Goal: Task Accomplishment & Management: Manage account settings

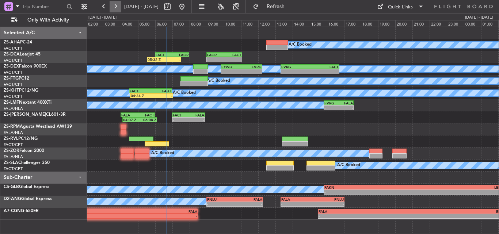
click at [111, 6] on button at bounding box center [116, 7] width 12 height 12
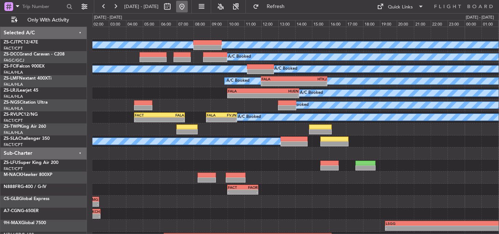
click at [188, 4] on button at bounding box center [182, 7] width 12 height 12
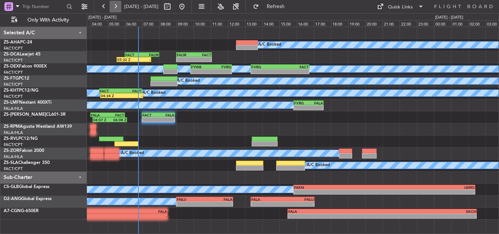
click at [111, 3] on button at bounding box center [116, 7] width 12 height 12
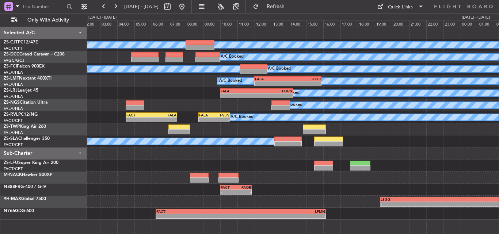
click at [147, 100] on div "A/C Booked A/C Booked A/C Booked A/C Booked A/C Booked A/C Booked - - FALA 12:0…" at bounding box center [293, 123] width 412 height 193
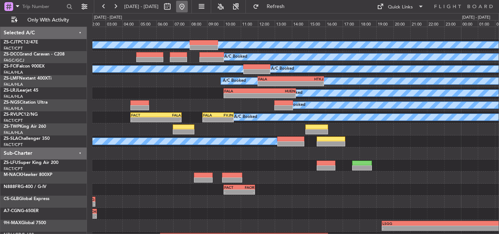
click at [188, 8] on button at bounding box center [182, 7] width 12 height 12
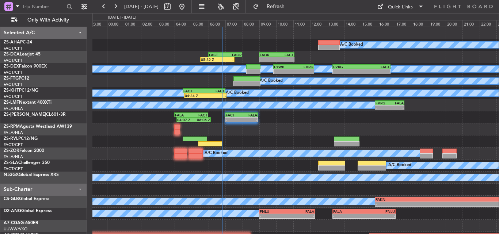
click at [140, 142] on div "A/C Booked FAOR 09:00 Z FACT 11:05 Z - - FACT 06:00 Z FAOR 08:00 Z 05:32 Z - A/…" at bounding box center [295, 135] width 406 height 217
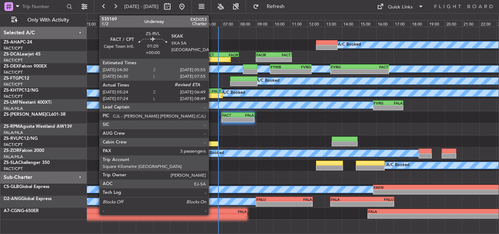
click at [212, 146] on div at bounding box center [206, 143] width 24 height 5
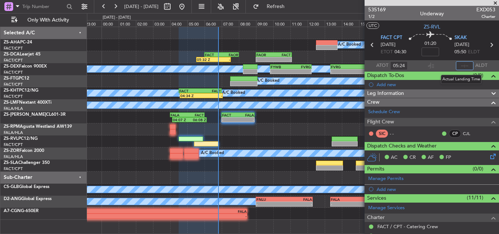
click at [459, 65] on input "text" at bounding box center [465, 65] width 18 height 9
type input "06:30"
click at [499, 2] on span at bounding box center [495, 3] width 7 height 7
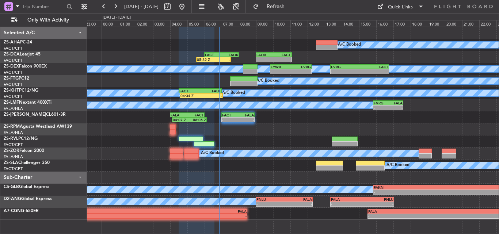
type input "0"
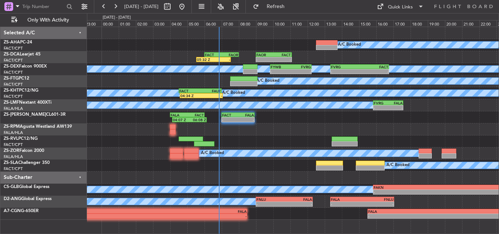
click at [282, 178] on div at bounding box center [293, 178] width 412 height 12
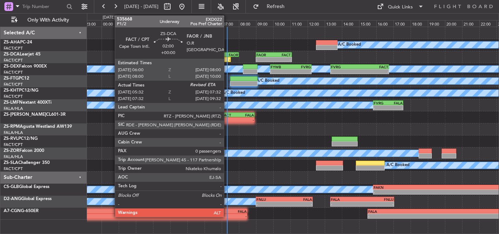
click at [227, 59] on div "-" at bounding box center [222, 59] width 16 height 4
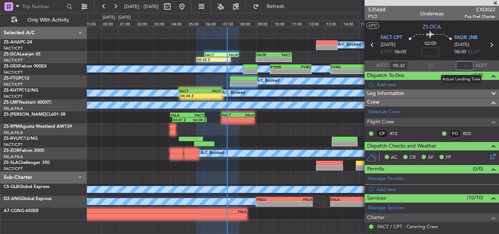
click at [464, 67] on input "text" at bounding box center [465, 65] width 18 height 9
type input "07:15"
click at [496, 3] on span at bounding box center [495, 3] width 7 height 7
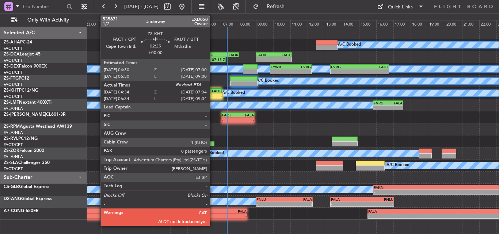
click at [213, 93] on div "04:34 Z -" at bounding box center [201, 95] width 43 height 5
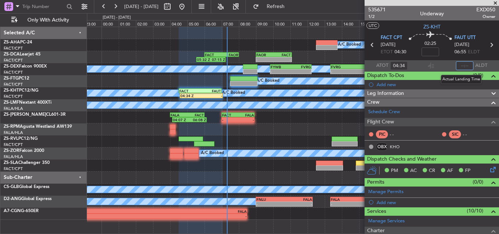
click at [465, 65] on input "text" at bounding box center [465, 65] width 18 height 9
type input "07:00"
click at [497, 1] on span at bounding box center [495, 3] width 7 height 7
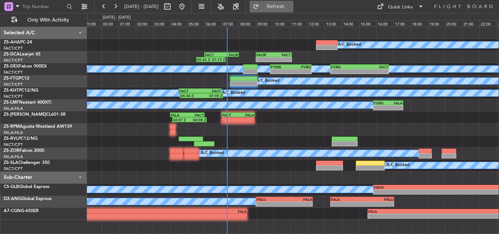
click at [291, 5] on span "Refresh" at bounding box center [276, 6] width 31 height 5
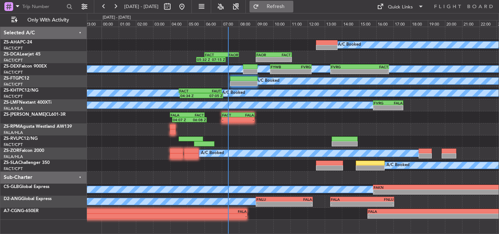
click at [281, 7] on button "Refresh" at bounding box center [272, 7] width 44 height 12
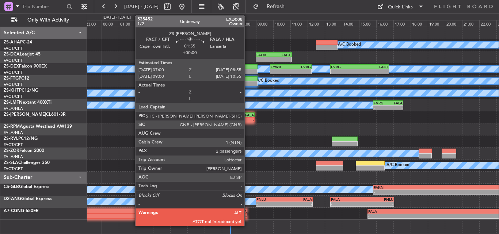
click at [248, 117] on div "FACT 07:00 Z FALA 08:55 Z" at bounding box center [237, 115] width 33 height 5
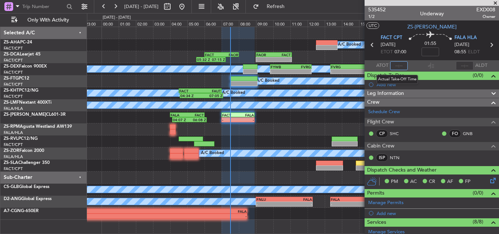
click at [396, 66] on input "text" at bounding box center [399, 65] width 18 height 9
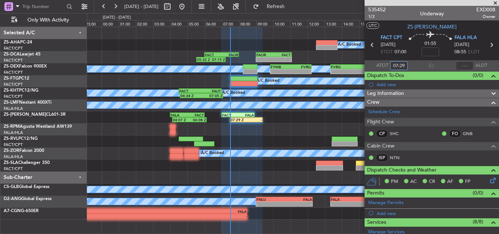
type input "07:29"
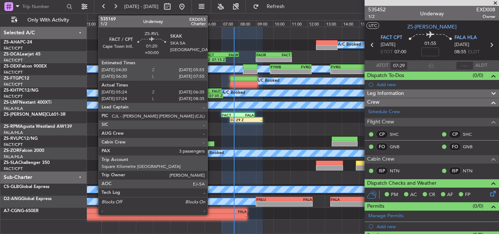
click at [496, 3] on span at bounding box center [495, 3] width 7 height 7
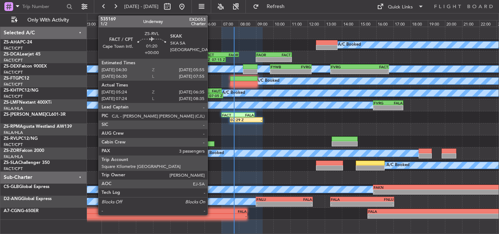
type input "0"
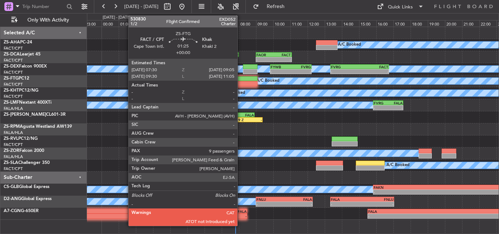
click at [241, 83] on div at bounding box center [243, 83] width 27 height 5
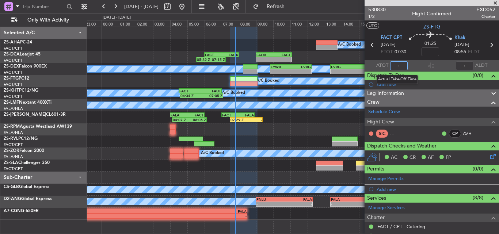
click at [399, 65] on input "text" at bounding box center [399, 65] width 18 height 9
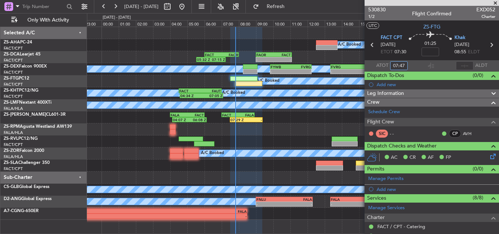
type input "07:47"
click at [497, 1] on span at bounding box center [495, 3] width 7 height 7
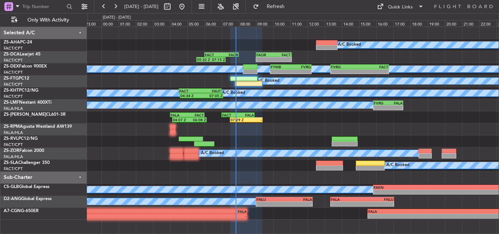
type input "0"
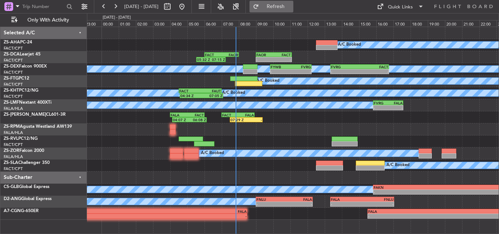
click at [284, 3] on button "Refresh" at bounding box center [272, 7] width 44 height 12
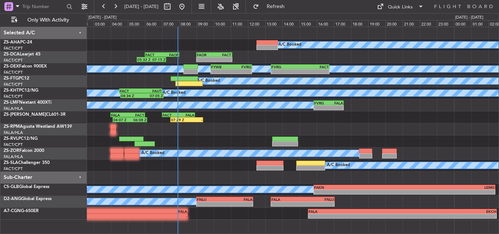
click at [236, 141] on div "A/C Booked 05:32 Z 07:15 Z FACT 06:00 Z FAOR 08:00 Z - - FAOR 09:00 Z FACT 11:0…" at bounding box center [293, 123] width 412 height 193
click at [329, 127] on div at bounding box center [293, 130] width 412 height 12
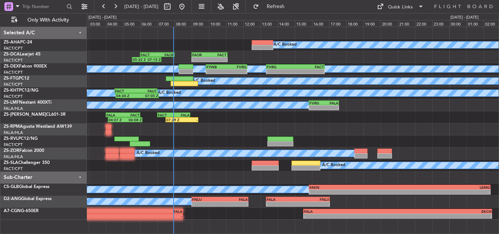
click at [201, 228] on div "A/C Booked 05:32 Z 07:15 Z FACT 06:00 Z FAOR 08:00 Z - - FAOR 09:00 Z FACT 11:0…" at bounding box center [293, 131] width 412 height 208
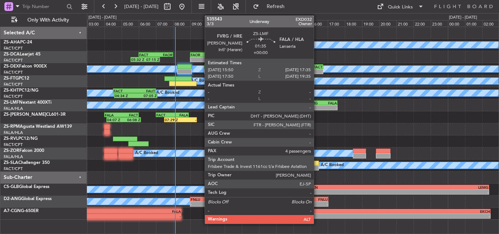
click at [317, 109] on div "-" at bounding box center [315, 108] width 14 height 4
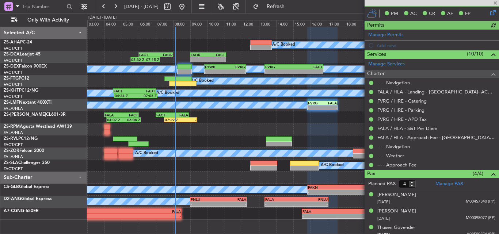
scroll to position [166, 0]
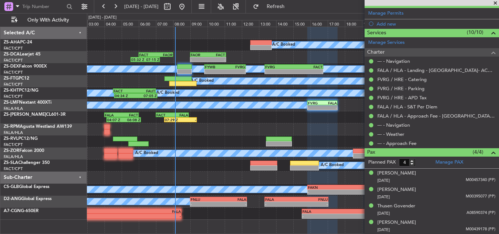
click at [497, 4] on span at bounding box center [495, 3] width 7 height 7
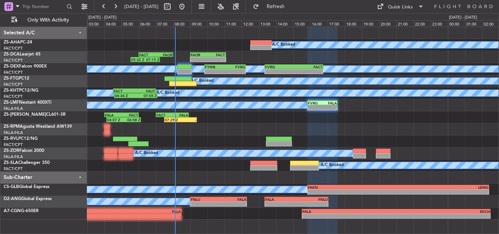
type input "0"
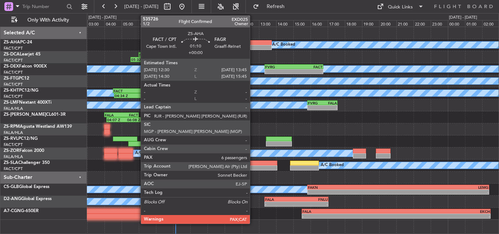
click at [253, 41] on div at bounding box center [261, 42] width 22 height 5
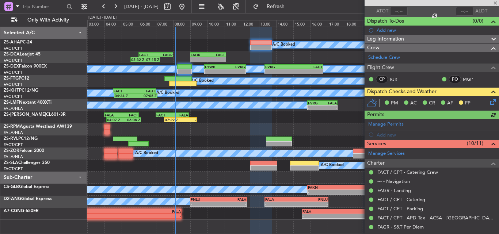
scroll to position [146, 0]
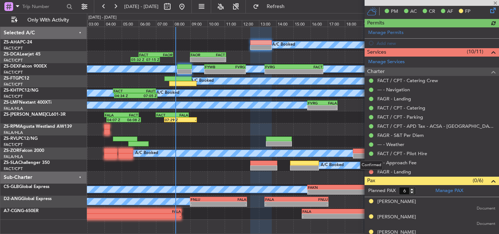
click at [373, 171] on mat-tooltip-component "Confirmed" at bounding box center [371, 165] width 33 height 19
click at [371, 172] on button at bounding box center [371, 172] width 4 height 4
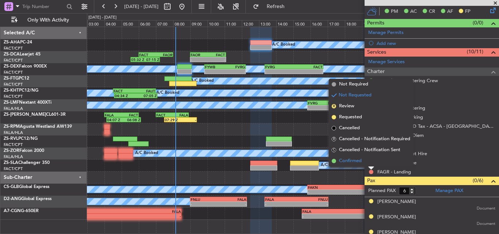
click at [353, 156] on li "Confirmed" at bounding box center [371, 161] width 84 height 11
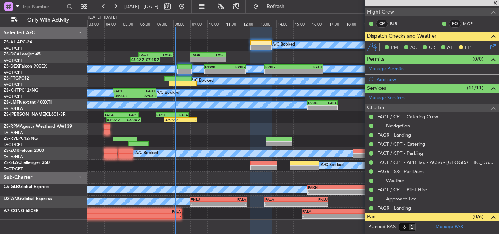
scroll to position [91, 0]
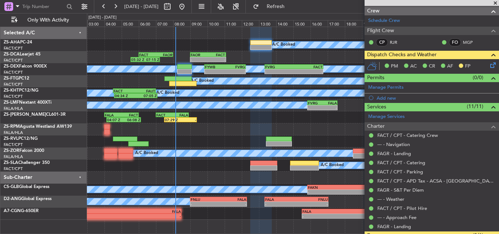
drag, startPoint x: 497, startPoint y: 2, endPoint x: 469, endPoint y: 10, distance: 29.2
click at [497, 1] on span at bounding box center [495, 3] width 7 height 7
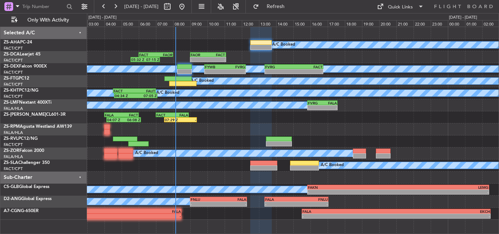
type input "0"
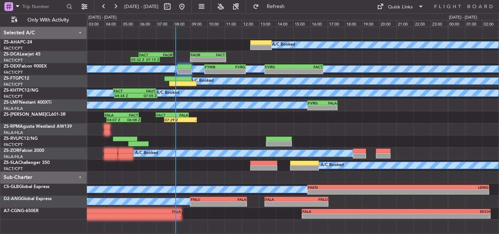
scroll to position [0, 0]
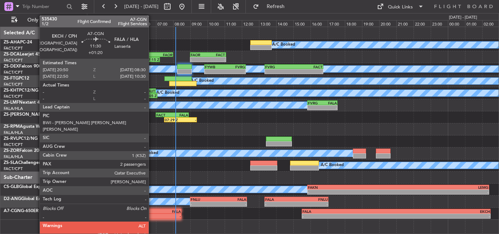
click at [152, 213] on div "EKCH 20:50 Z FALA 08:30 Z" at bounding box center [81, 211] width 201 height 5
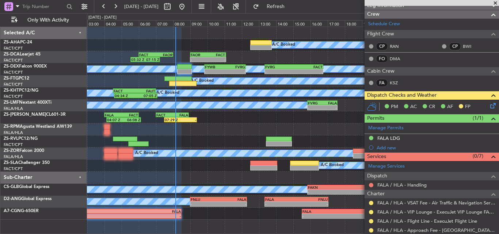
scroll to position [160, 0]
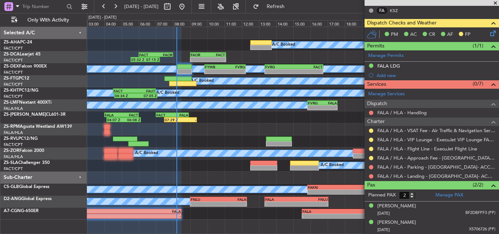
click at [497, 0] on span at bounding box center [495, 3] width 7 height 7
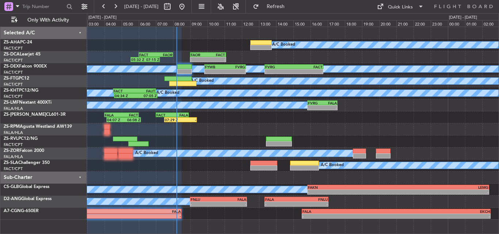
type input "0"
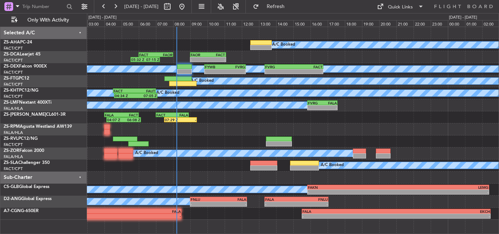
scroll to position [0, 0]
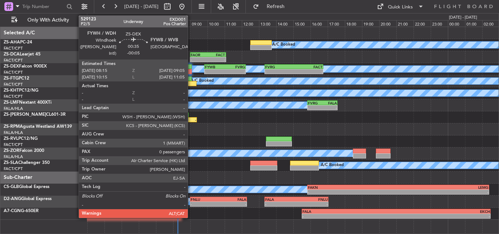
click at [191, 68] on div at bounding box center [184, 66] width 15 height 5
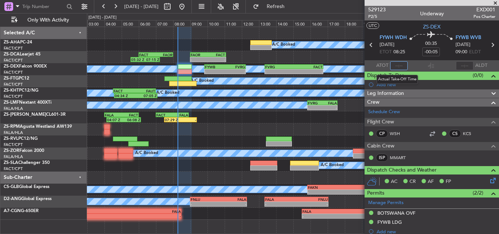
click at [395, 66] on input "text" at bounding box center [399, 65] width 18 height 9
type input "08:13"
click at [497, 3] on span at bounding box center [495, 3] width 7 height 7
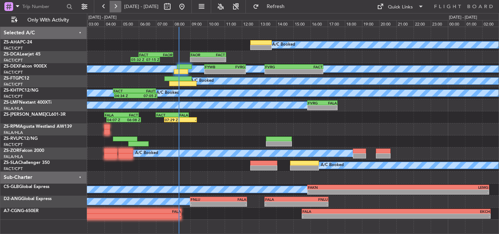
click at [113, 8] on button at bounding box center [116, 7] width 12 height 12
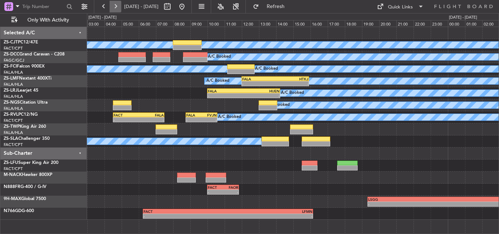
click at [119, 3] on button at bounding box center [116, 7] width 12 height 12
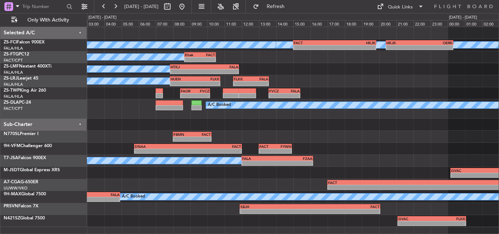
click at [346, 143] on div "- - DNAA 05:45 Z FACT 12:00 Z - - FACT 13:00 Z FYWH 14:55 Z" at bounding box center [293, 149] width 412 height 12
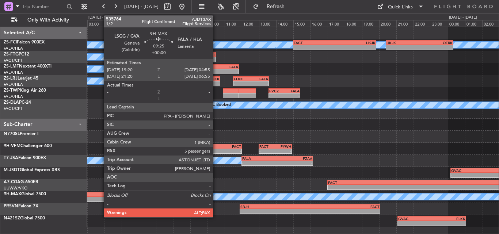
click at [100, 197] on div "-" at bounding box center [78, 199] width 81 height 4
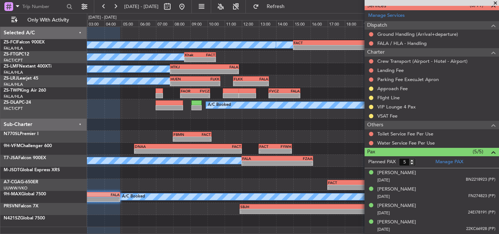
scroll to position [251, 0]
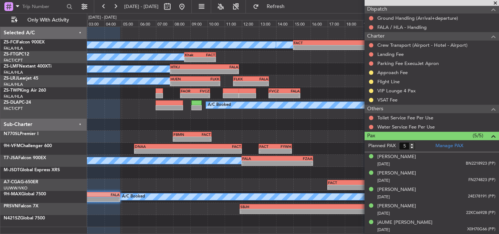
click at [326, 122] on div at bounding box center [293, 125] width 412 height 12
click at [498, 3] on span at bounding box center [495, 3] width 7 height 7
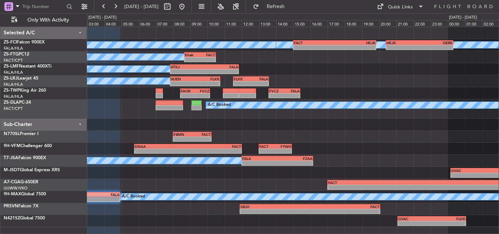
type input "0"
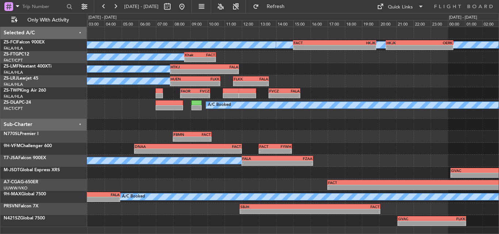
scroll to position [0, 0]
click at [188, 6] on button at bounding box center [182, 7] width 12 height 12
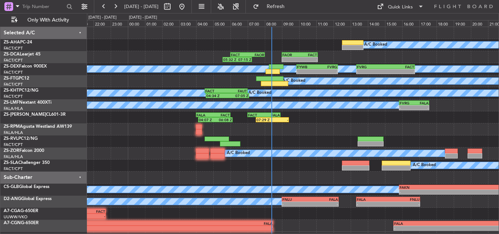
click at [303, 145] on div at bounding box center [293, 142] width 412 height 12
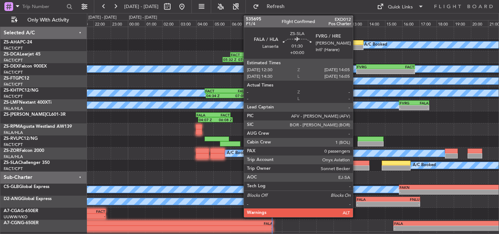
click at [356, 164] on div at bounding box center [355, 163] width 27 height 5
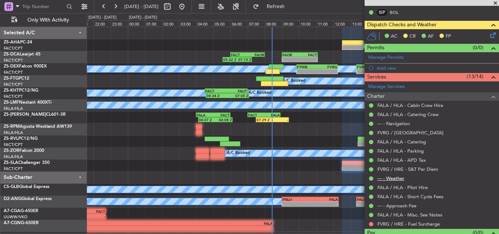
scroll to position [146, 0]
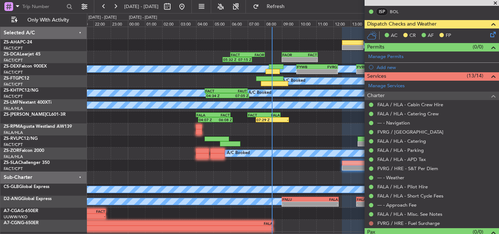
click at [372, 223] on button at bounding box center [371, 223] width 4 height 4
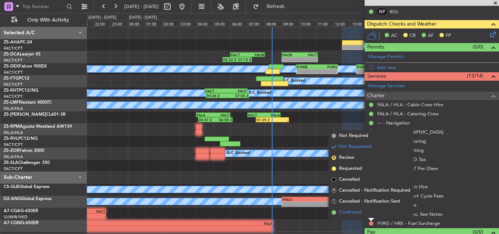
click at [345, 211] on span "Confirmed" at bounding box center [350, 212] width 23 height 7
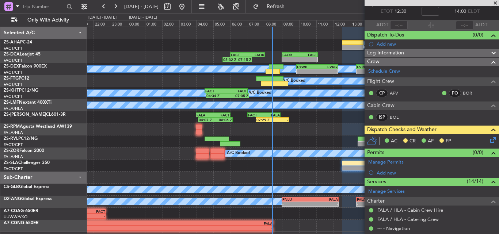
scroll to position [37, 0]
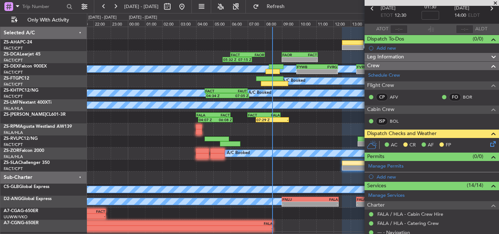
click at [489, 142] on icon at bounding box center [492, 143] width 6 height 6
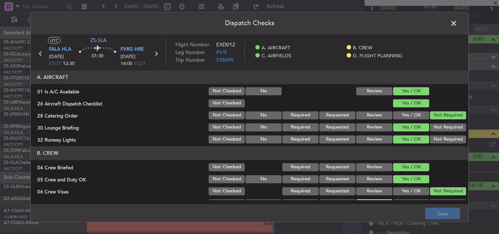
scroll to position [73, 0]
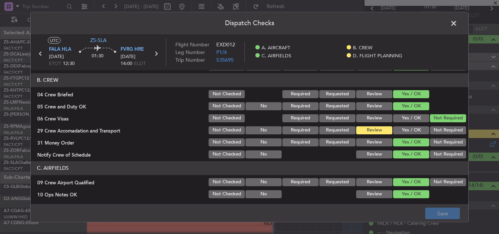
click at [458, 24] on span at bounding box center [458, 25] width 0 height 15
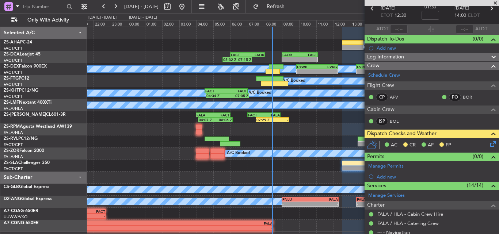
click at [494, 2] on span at bounding box center [495, 3] width 7 height 7
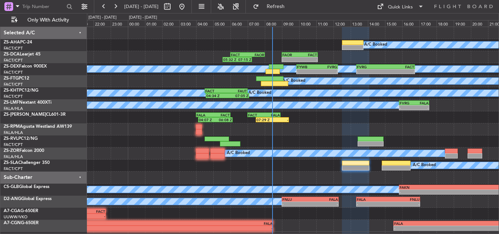
scroll to position [0, 0]
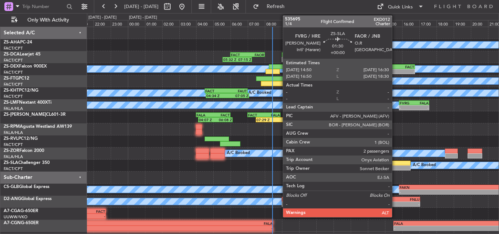
click at [395, 167] on div at bounding box center [396, 168] width 29 height 5
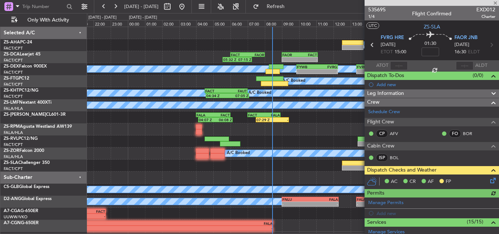
click at [489, 179] on icon at bounding box center [492, 180] width 6 height 6
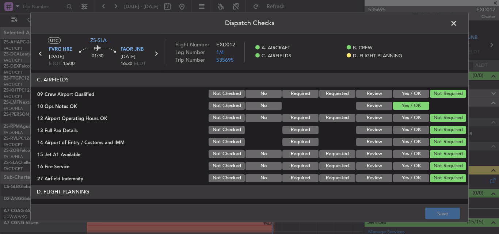
scroll to position [198, 0]
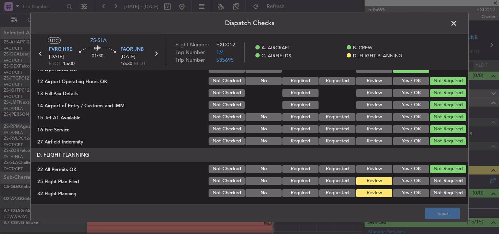
click at [406, 179] on button "Yes / OK" at bounding box center [411, 181] width 36 height 8
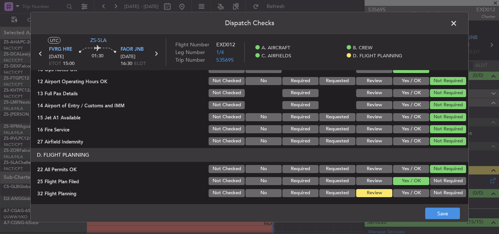
click at [406, 194] on button "Yes / OK" at bounding box center [411, 193] width 36 height 8
click at [442, 216] on button "Save" at bounding box center [442, 214] width 35 height 12
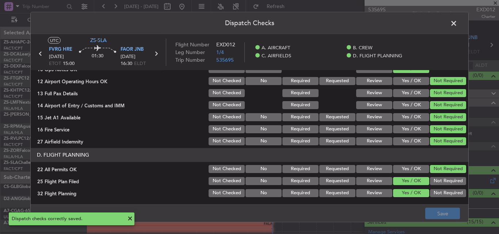
click at [458, 23] on span at bounding box center [458, 25] width 0 height 15
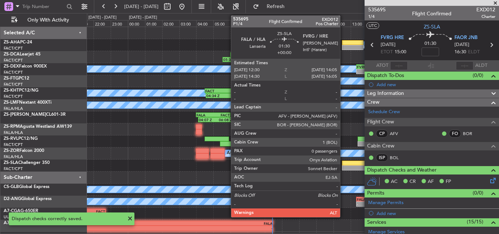
click at [344, 168] on div at bounding box center [355, 168] width 27 height 5
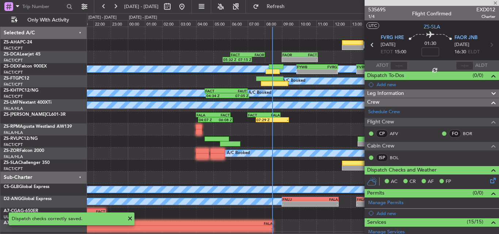
type input "0"
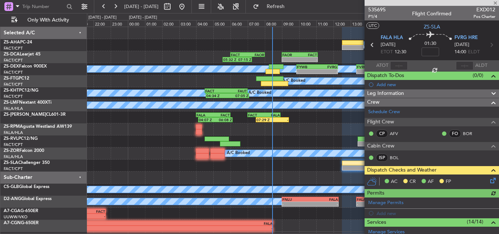
click at [490, 180] on icon at bounding box center [492, 180] width 6 height 6
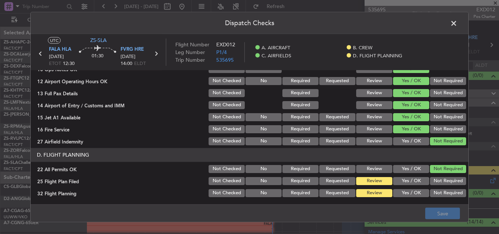
click at [409, 183] on button "Yes / OK" at bounding box center [411, 181] width 36 height 8
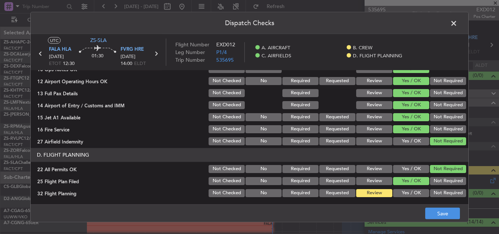
click at [409, 193] on button "Yes / OK" at bounding box center [411, 193] width 36 height 8
click at [430, 216] on button "Save" at bounding box center [442, 214] width 35 height 12
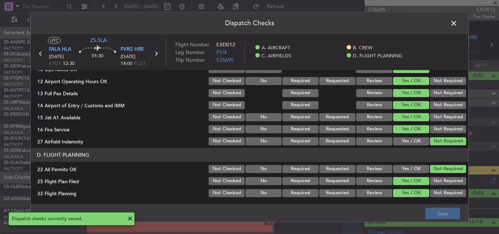
click at [458, 23] on span at bounding box center [458, 25] width 0 height 15
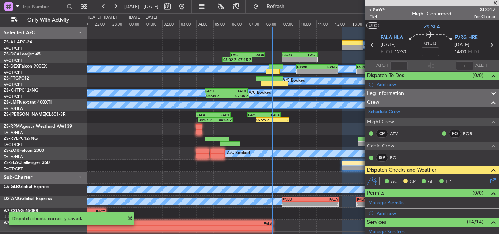
click at [495, 3] on span at bounding box center [495, 3] width 7 height 7
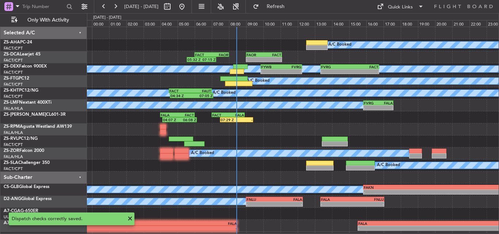
click at [300, 140] on div "A/C Booked 05:32 Z 07:15 Z FACT 06:00 Z FAOR 08:00 Z - - FAOR 09:00 Z FACT 11:0…" at bounding box center [293, 129] width 412 height 205
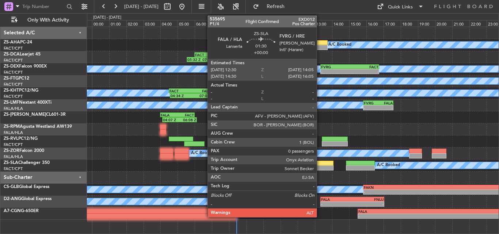
click at [320, 167] on div at bounding box center [319, 168] width 27 height 5
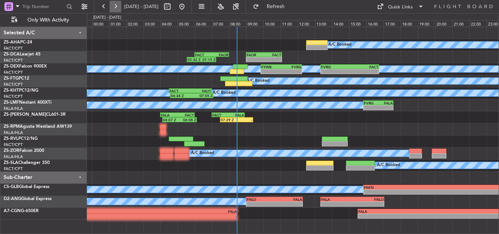
click at [110, 1] on button at bounding box center [116, 7] width 12 height 12
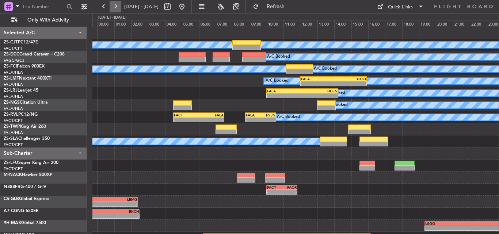
click at [110, 1] on button at bounding box center [116, 7] width 12 height 12
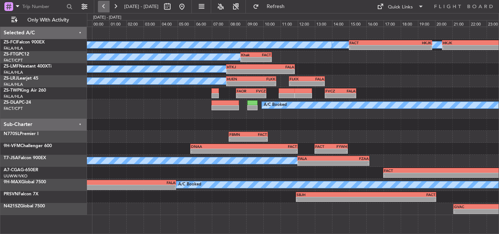
click at [105, 4] on button at bounding box center [104, 7] width 12 height 12
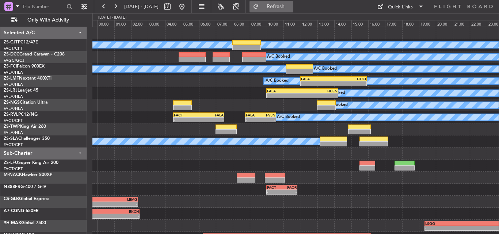
click at [291, 5] on span "Refresh" at bounding box center [276, 6] width 31 height 5
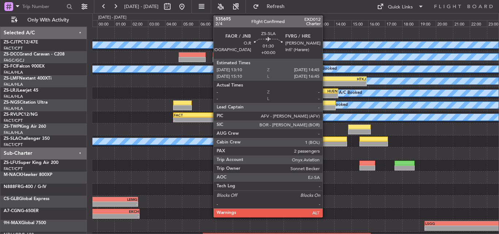
click at [327, 140] on div at bounding box center [333, 139] width 27 height 5
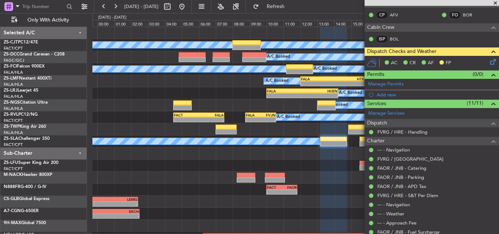
scroll to position [175, 0]
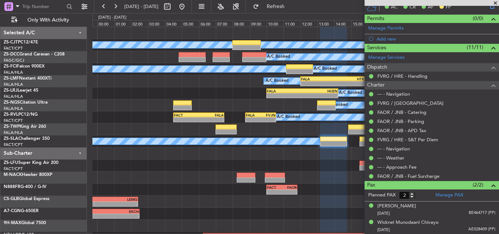
click at [499, 1] on span at bounding box center [495, 3] width 7 height 7
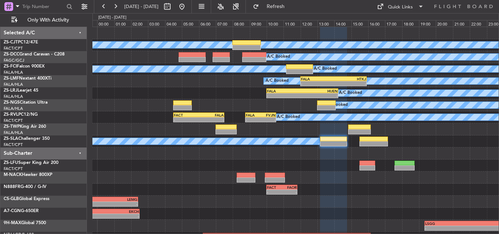
type input "0"
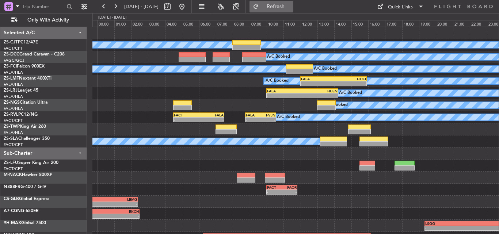
click at [283, 6] on button "Refresh" at bounding box center [272, 7] width 44 height 12
click at [188, 4] on button at bounding box center [182, 7] width 12 height 12
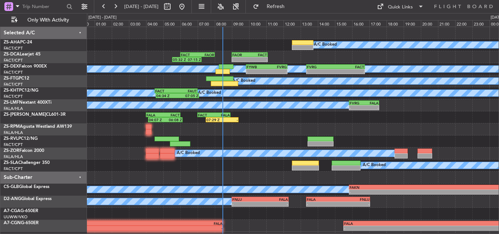
click at [106, 63] on div "A/C Booked 05:32 Z 07:15 Z FACT 06:00 Z FAOR 08:00 Z - - FAOR 09:00 Z FACT 11:0…" at bounding box center [293, 129] width 412 height 205
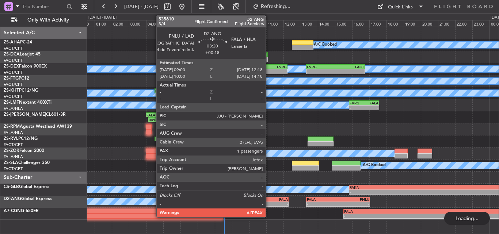
click at [269, 202] on div "-" at bounding box center [274, 204] width 28 height 4
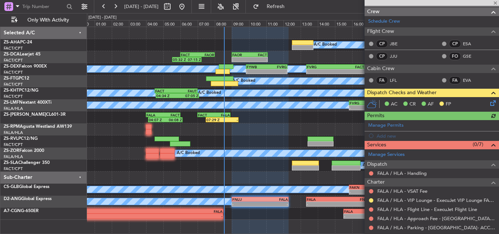
scroll to position [128, 0]
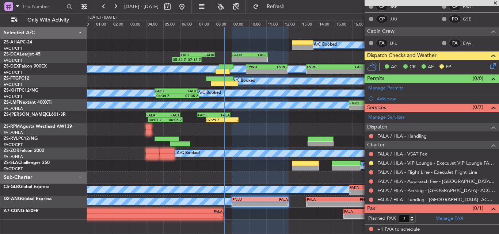
click at [494, 0] on span at bounding box center [495, 3] width 7 height 7
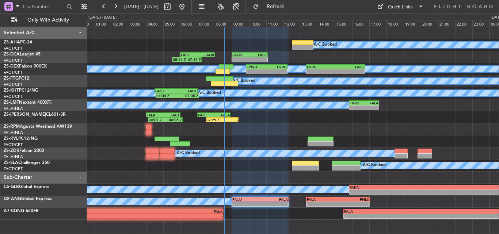
type input "0"
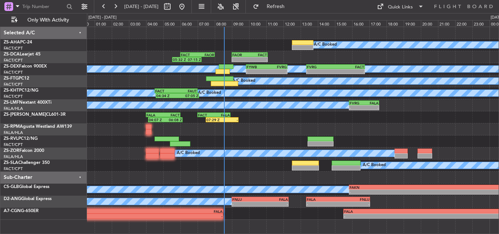
scroll to position [0, 0]
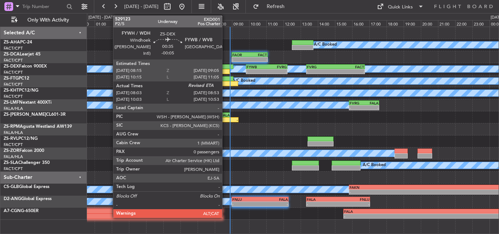
click at [225, 67] on div at bounding box center [226, 66] width 15 height 5
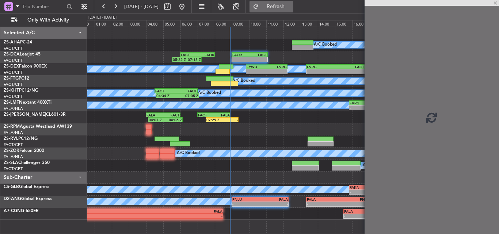
click at [282, 4] on button "Refresh" at bounding box center [272, 7] width 44 height 12
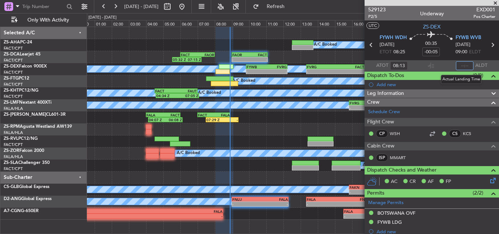
click at [463, 65] on input "text" at bounding box center [465, 65] width 18 height 9
type input "08:47"
click at [497, 4] on span at bounding box center [495, 3] width 7 height 7
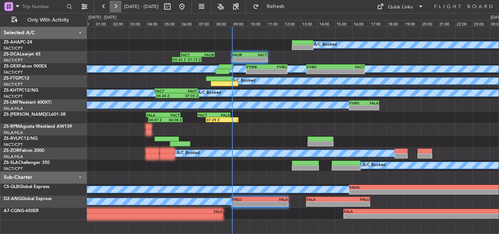
click at [115, 4] on button at bounding box center [116, 7] width 12 height 12
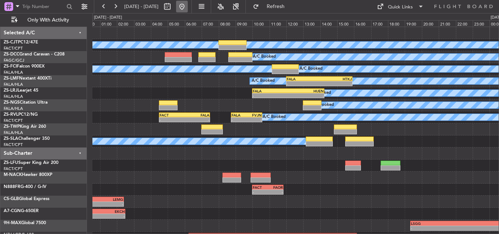
click at [188, 4] on button at bounding box center [182, 7] width 12 height 12
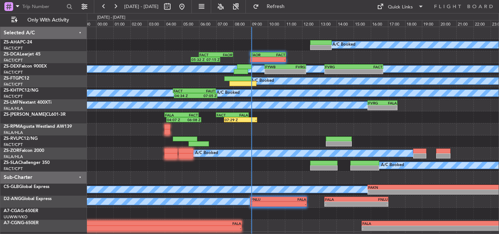
click at [230, 140] on div "A/C Booked 05:32 Z 07:15 Z FACT 06:00 Z FAOR 08:00 Z - - FAOR 09:00 Z FACT 11:0…" at bounding box center [293, 129] width 412 height 205
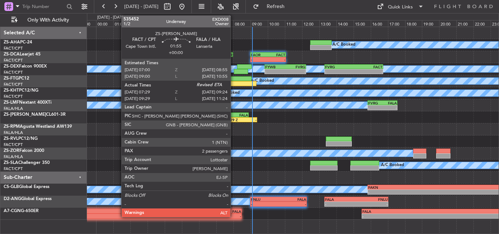
click at [234, 119] on div "07:29 Z" at bounding box center [233, 120] width 16 height 4
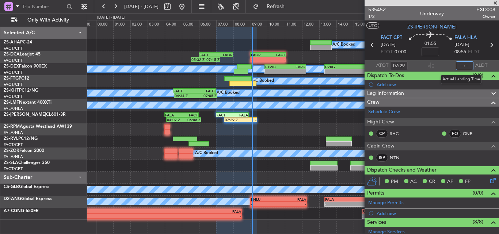
click at [458, 65] on input "text" at bounding box center [465, 65] width 18 height 9
type input "09:06"
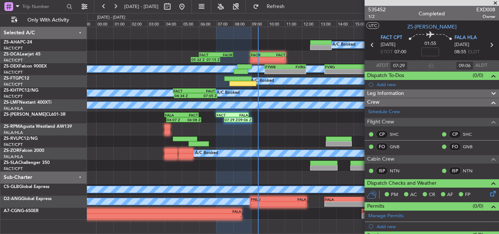
click at [494, 3] on span at bounding box center [495, 3] width 7 height 7
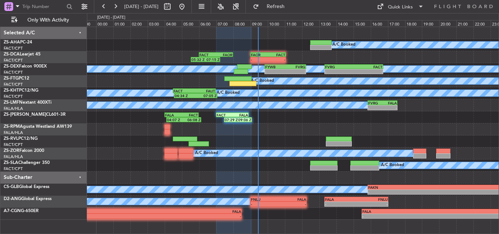
type input "0"
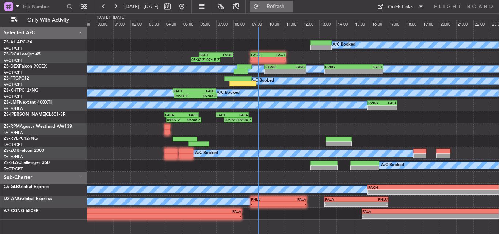
click at [291, 5] on span "Refresh" at bounding box center [276, 6] width 31 height 5
click at [278, 7] on button "Refresh" at bounding box center [272, 7] width 44 height 12
click at [276, 5] on button "Refresh" at bounding box center [272, 7] width 44 height 12
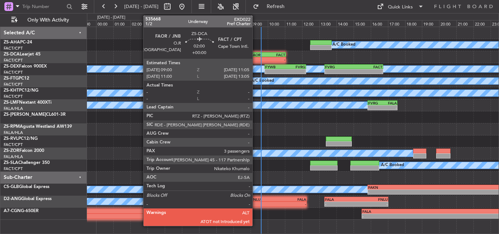
click at [256, 58] on div "-" at bounding box center [259, 59] width 17 height 4
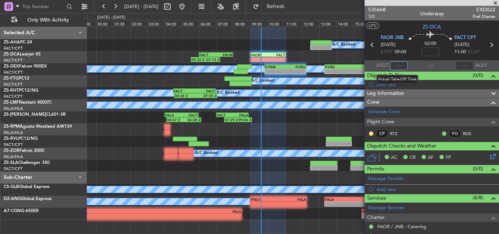
click at [399, 66] on input "text" at bounding box center [399, 65] width 18 height 9
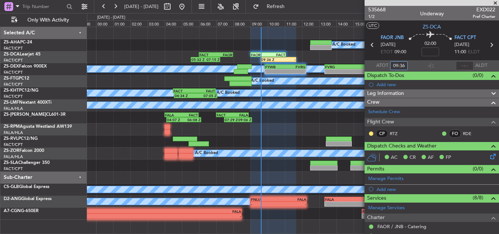
type input "09:36"
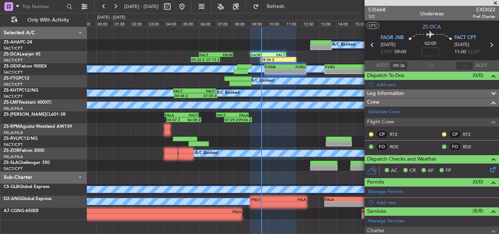
click at [498, 0] on span at bounding box center [495, 3] width 7 height 7
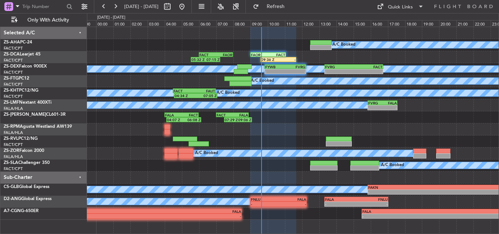
type input "0"
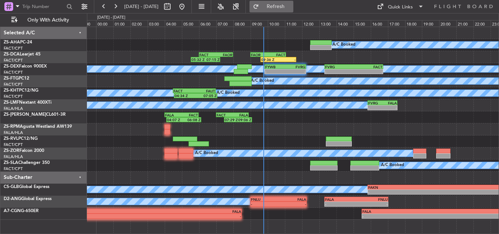
click at [291, 4] on span "Refresh" at bounding box center [276, 6] width 31 height 5
click at [115, 4] on button at bounding box center [116, 7] width 12 height 12
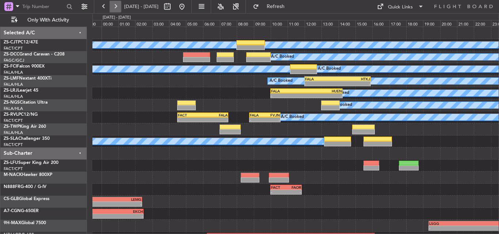
click at [118, 4] on button at bounding box center [116, 7] width 12 height 12
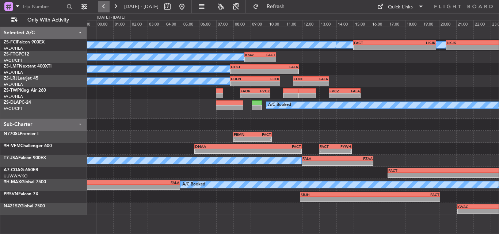
click at [102, 7] on button at bounding box center [104, 7] width 12 height 12
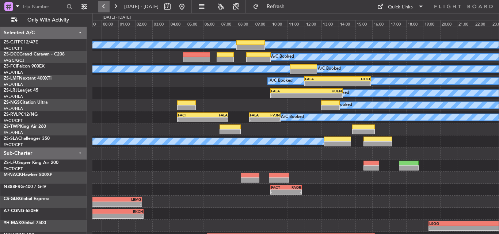
click at [106, 6] on button at bounding box center [104, 7] width 12 height 12
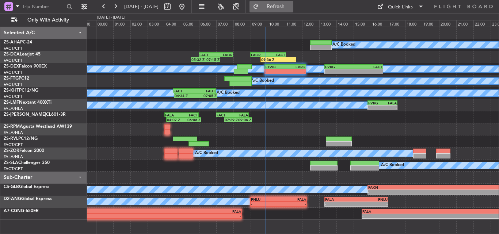
click at [293, 11] on button "Refresh" at bounding box center [272, 7] width 44 height 12
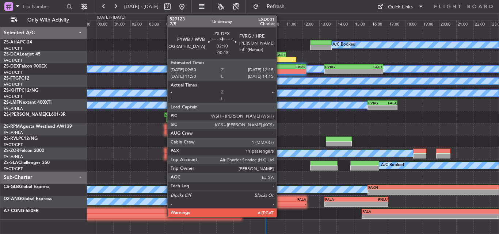
click at [280, 69] on div "- -" at bounding box center [286, 71] width 42 height 5
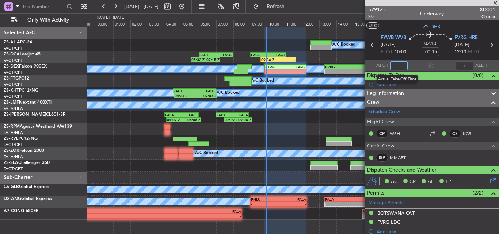
click at [401, 67] on input "text" at bounding box center [399, 65] width 18 height 9
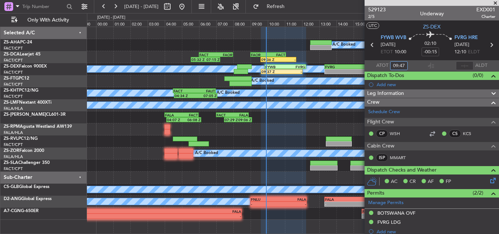
type input "09:47"
click at [494, 3] on span at bounding box center [495, 3] width 7 height 7
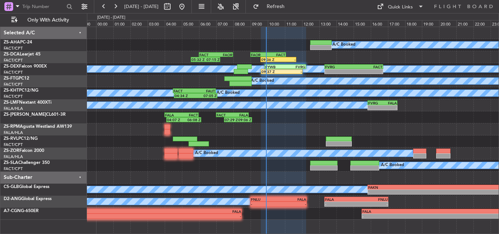
type input "0"
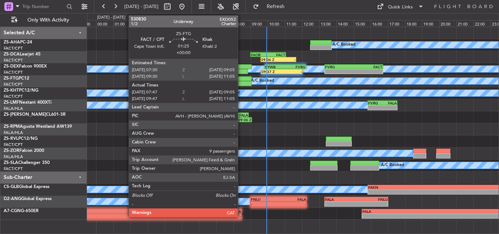
click at [241, 83] on div at bounding box center [241, 83] width 23 height 5
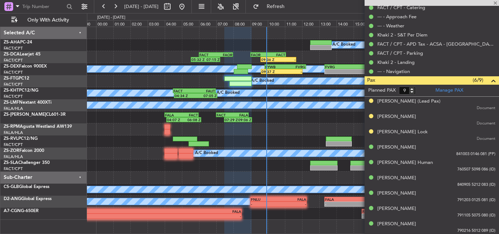
scroll to position [220, 0]
click at [494, 3] on span at bounding box center [495, 3] width 7 height 7
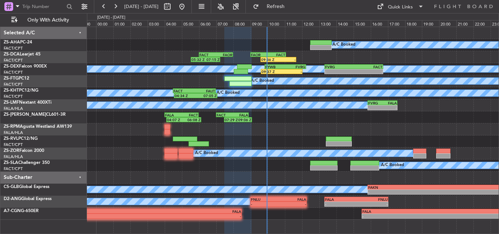
type input "0"
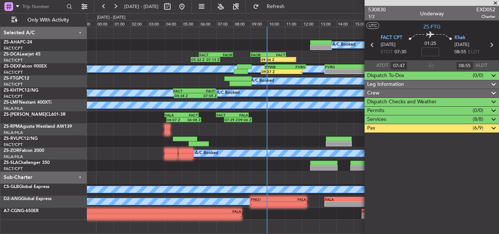
scroll to position [0, 0]
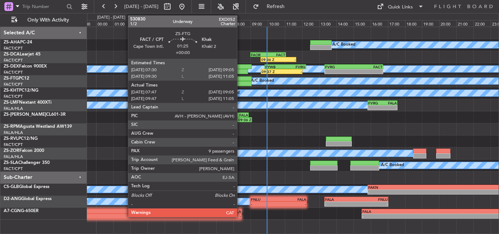
click at [240, 83] on div at bounding box center [241, 83] width 23 height 5
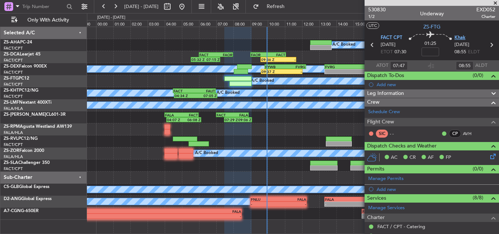
click at [455, 37] on span "Khak" at bounding box center [460, 37] width 11 height 7
click at [494, 1] on span at bounding box center [495, 3] width 7 height 7
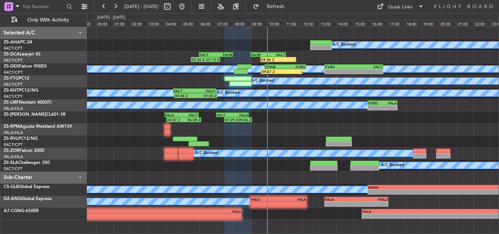
type input "0"
